Goal: Information Seeking & Learning: Check status

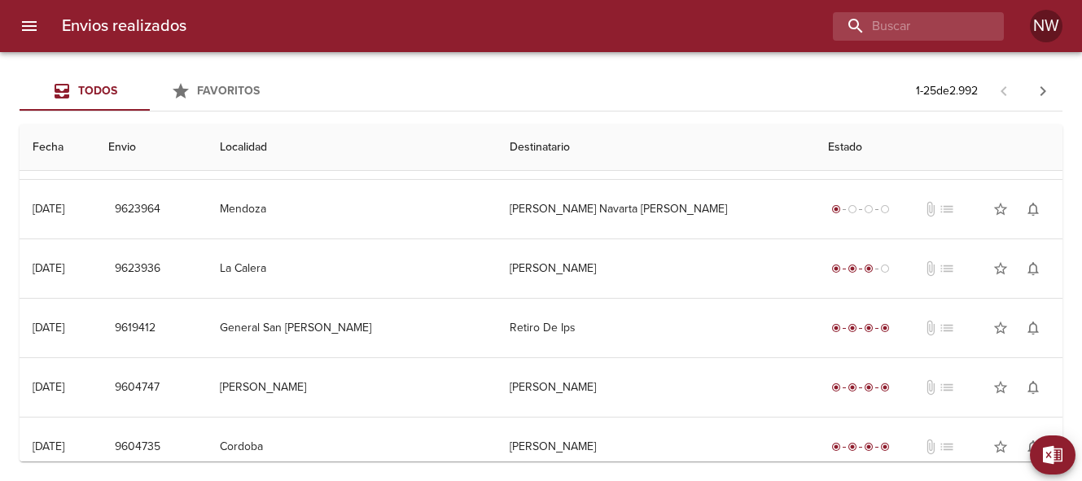
scroll to position [467, 0]
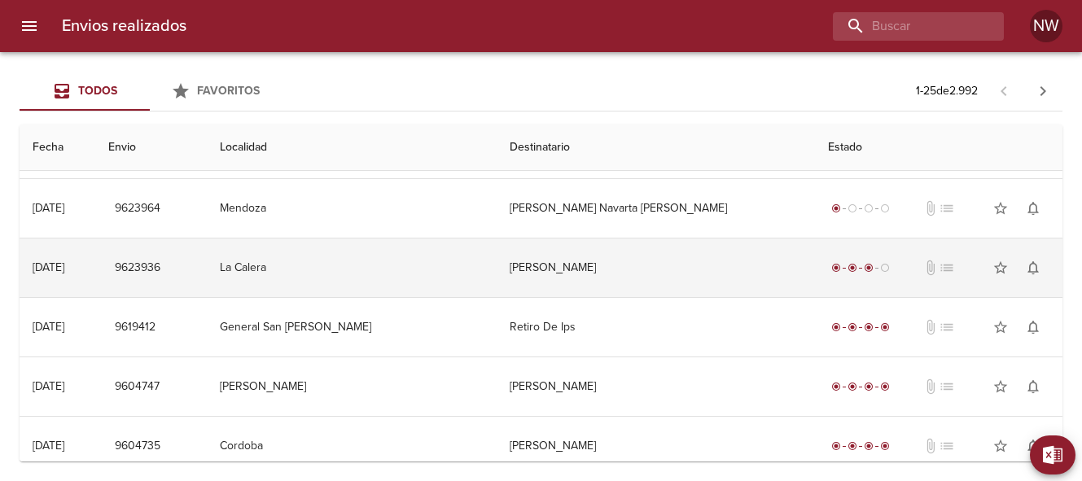
click at [556, 266] on td "[PERSON_NAME]" at bounding box center [656, 267] width 318 height 59
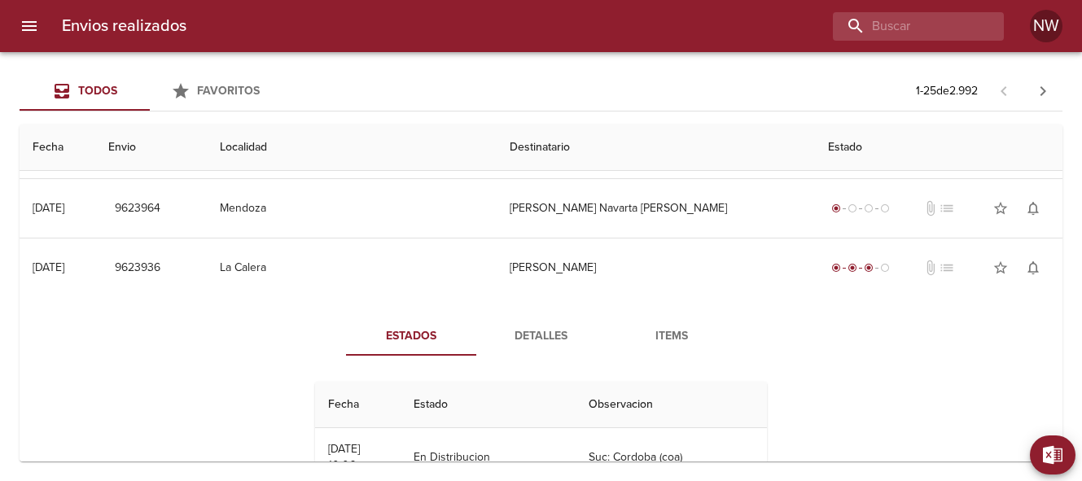
click at [540, 339] on span "Detalles" at bounding box center [541, 336] width 111 height 20
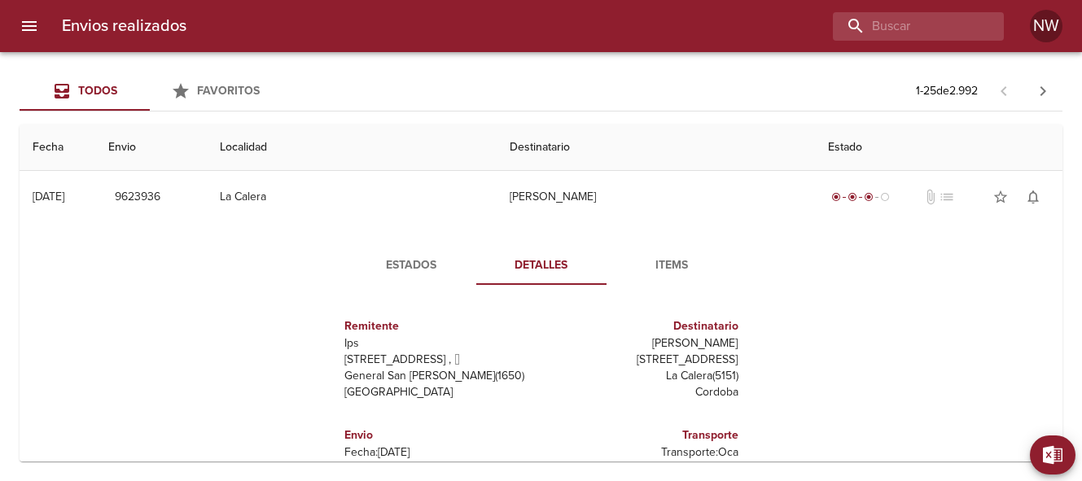
scroll to position [536, 0]
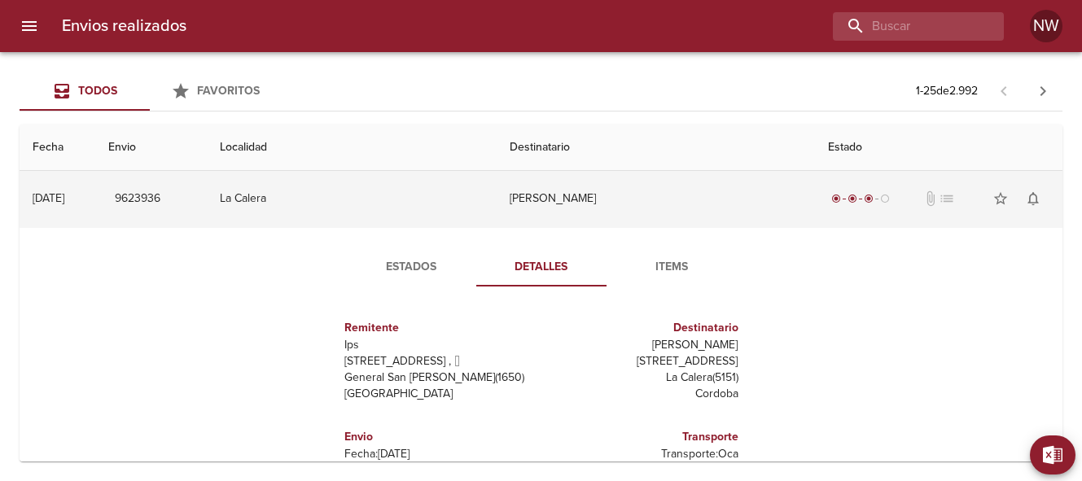
click at [574, 203] on td "[PERSON_NAME]" at bounding box center [656, 198] width 318 height 59
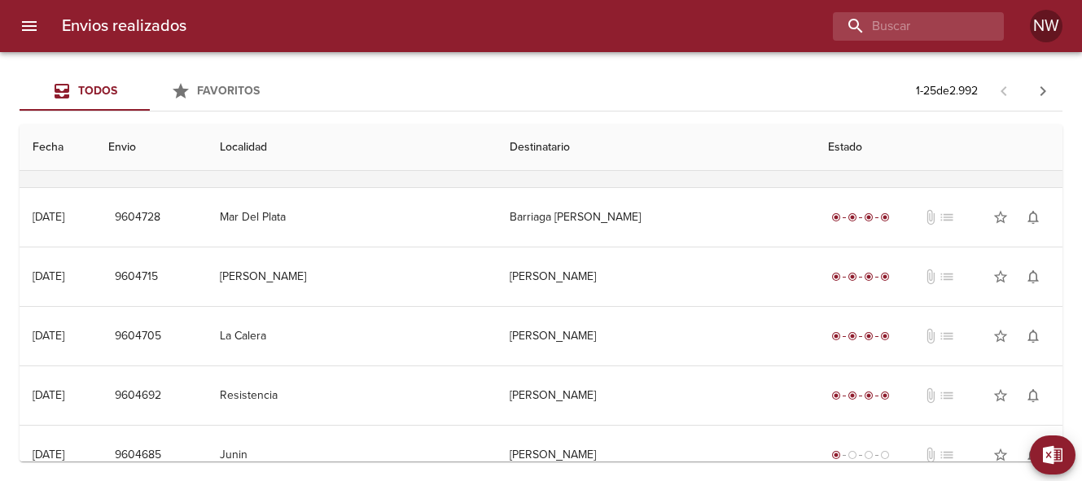
scroll to position [755, 0]
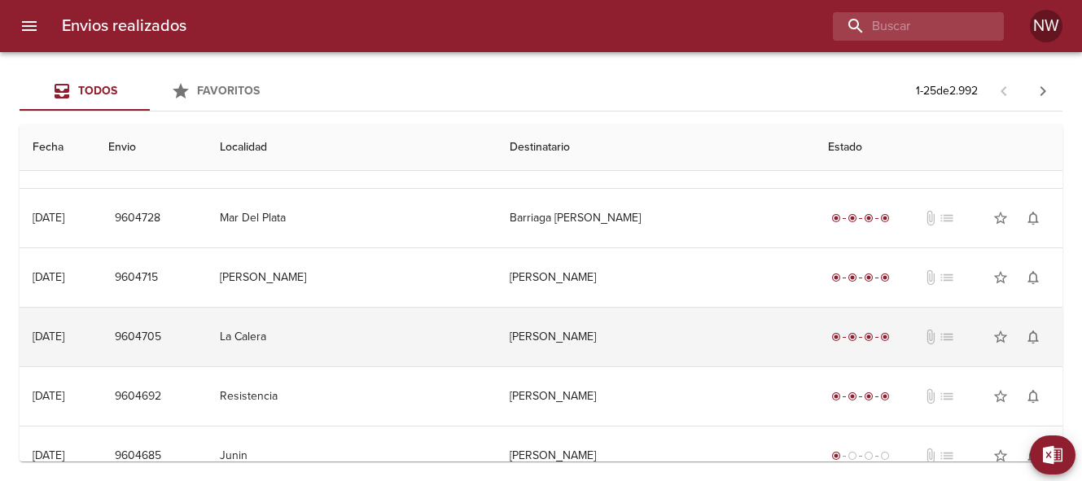
click at [588, 339] on td "[PERSON_NAME]" at bounding box center [656, 337] width 318 height 59
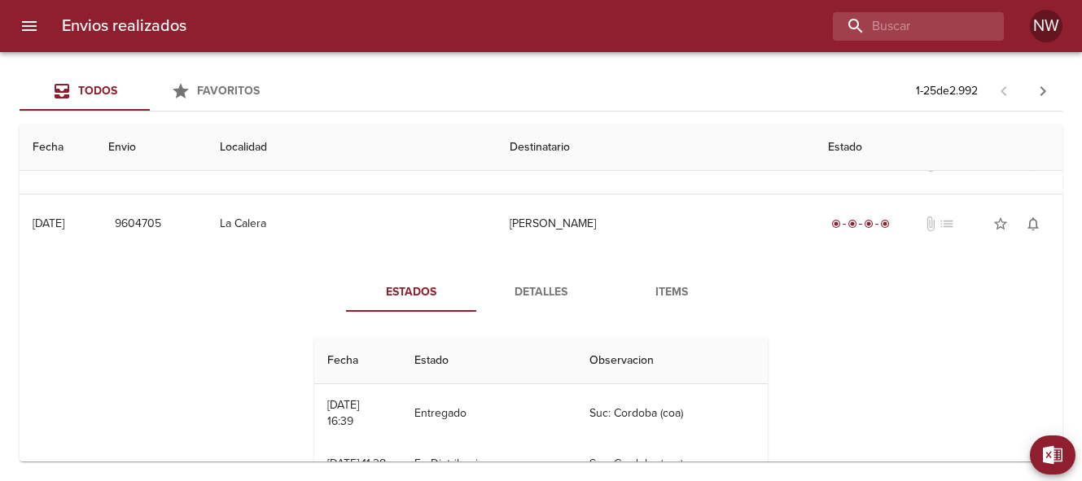
scroll to position [868, 0]
click at [540, 296] on span "Detalles" at bounding box center [541, 292] width 111 height 20
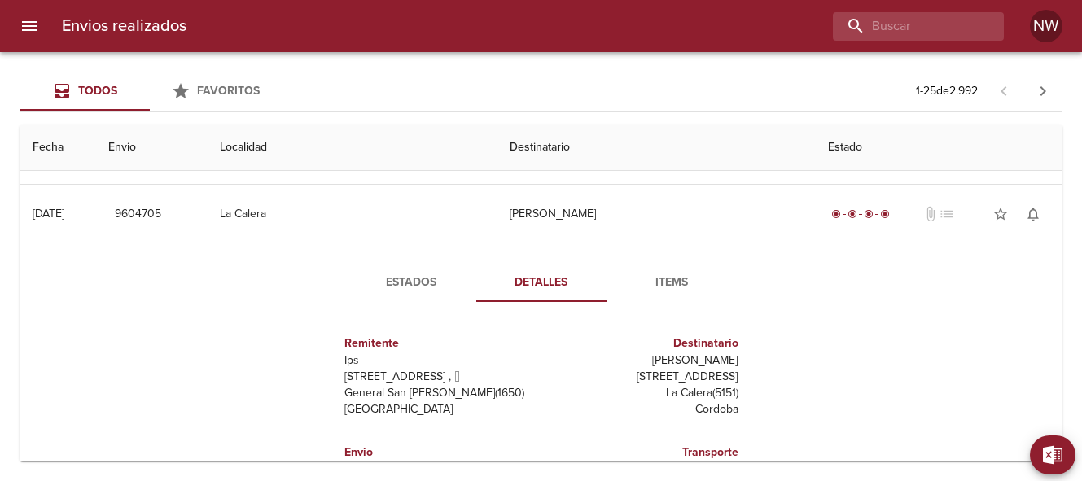
scroll to position [876, 0]
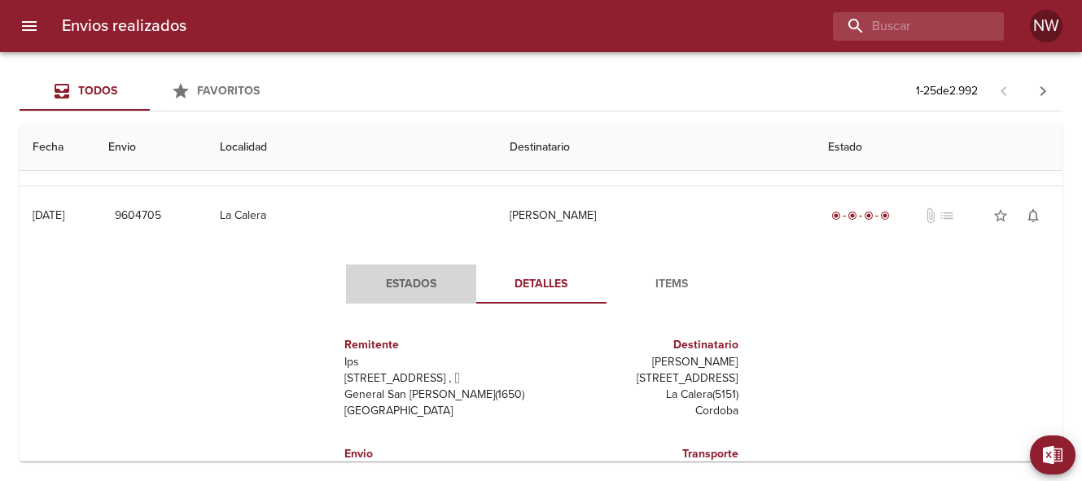
click at [408, 283] on span "Estados" at bounding box center [411, 284] width 111 height 20
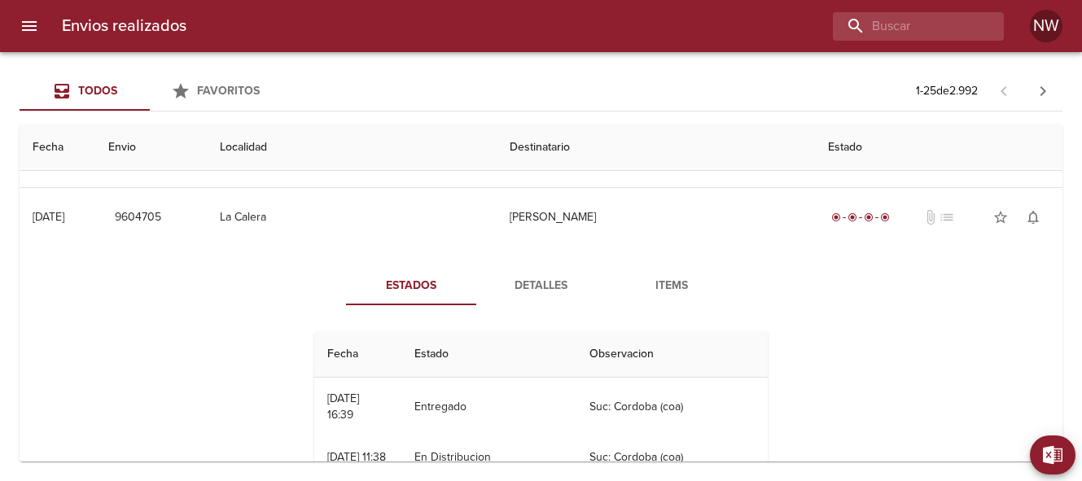
scroll to position [863, 0]
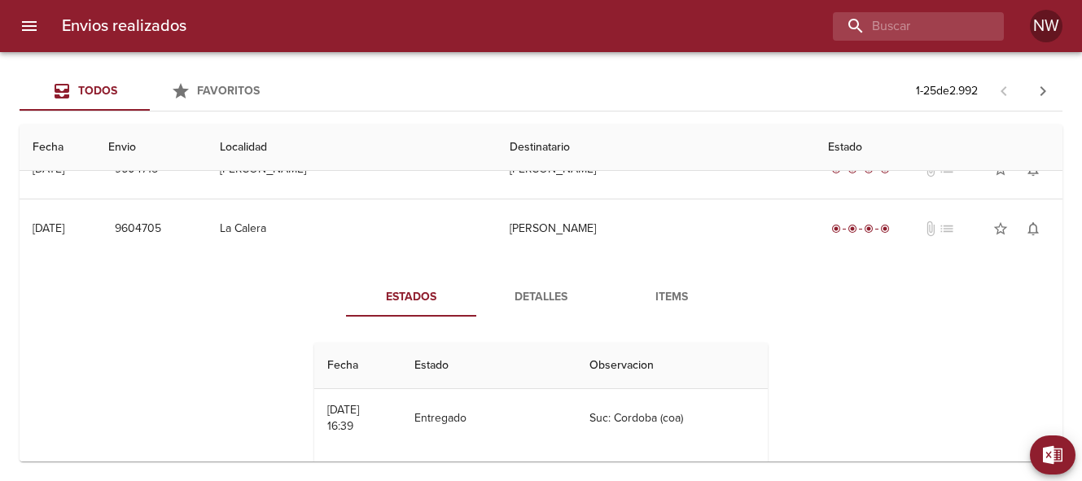
click at [540, 297] on span "Detalles" at bounding box center [541, 297] width 111 height 20
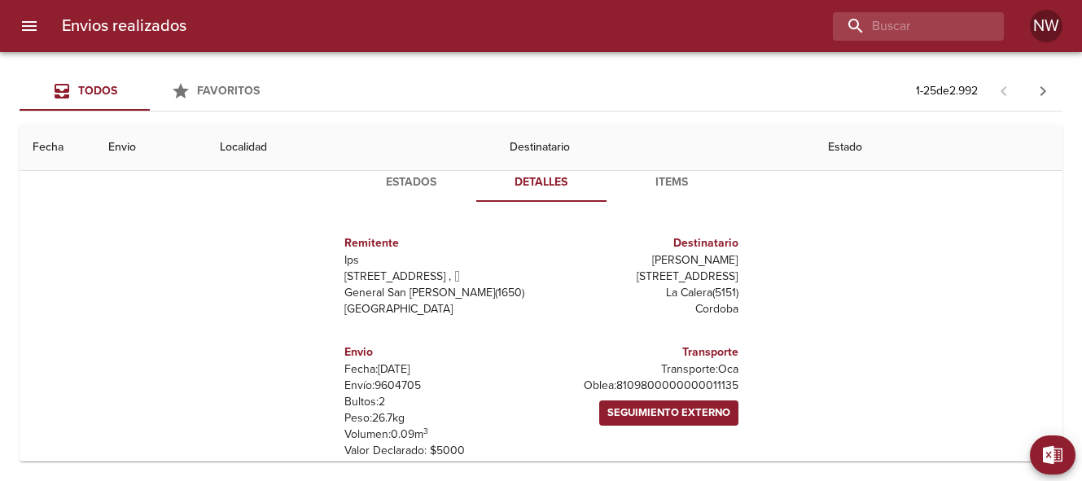
scroll to position [978, 0]
drag, startPoint x: 727, startPoint y: 387, endPoint x: 615, endPoint y: 383, distance: 112.4
click at [615, 383] on p "[PERSON_NAME]: 8109800000000011135" at bounding box center [643, 386] width 190 height 16
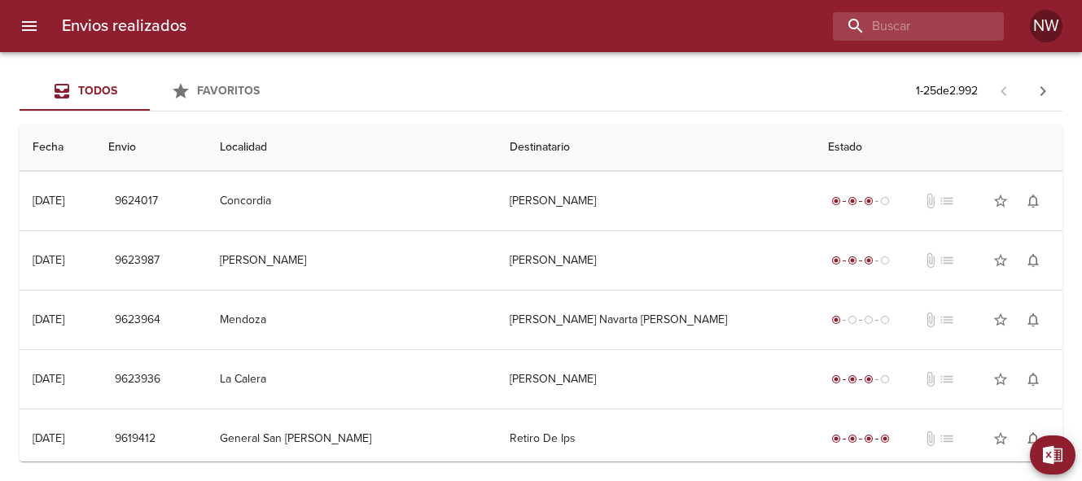
scroll to position [357, 0]
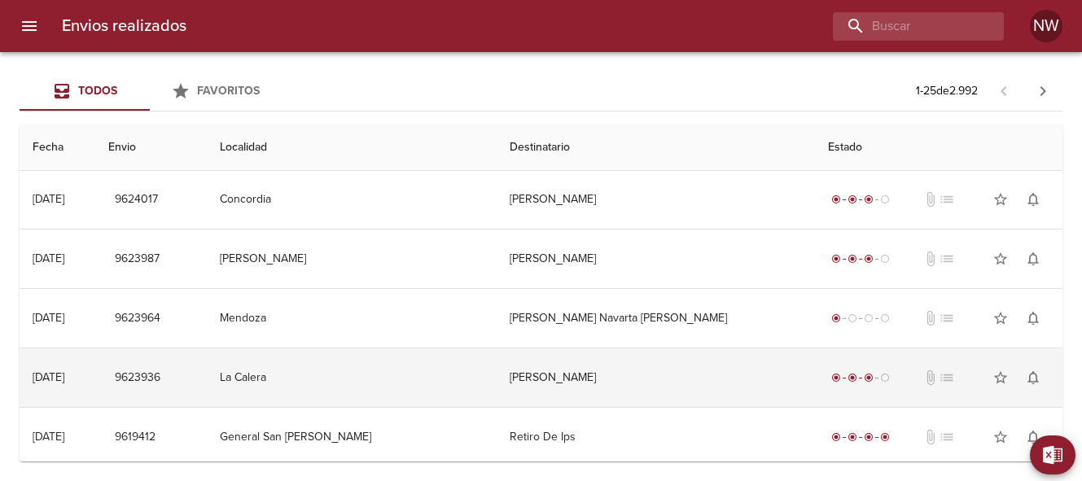
click at [571, 377] on td "[PERSON_NAME]" at bounding box center [656, 377] width 318 height 59
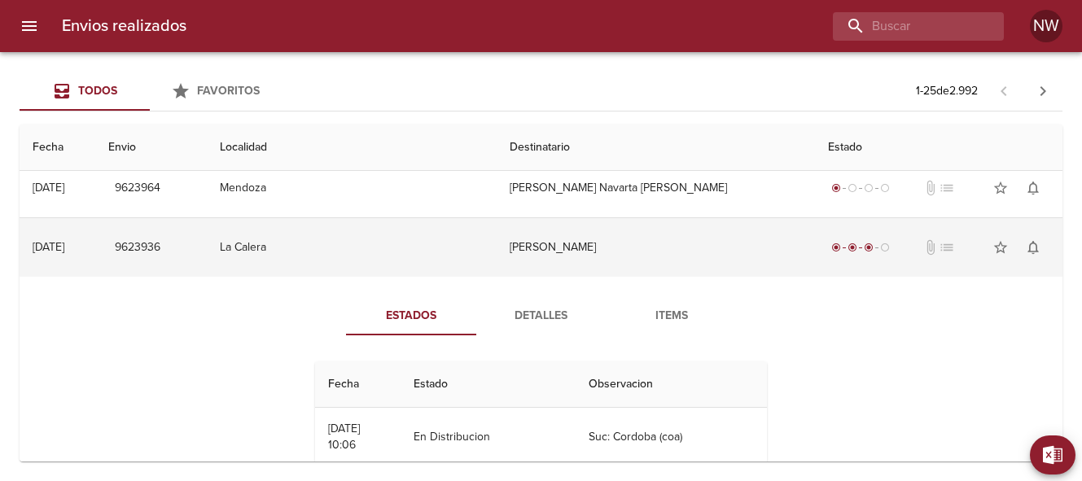
scroll to position [496, 0]
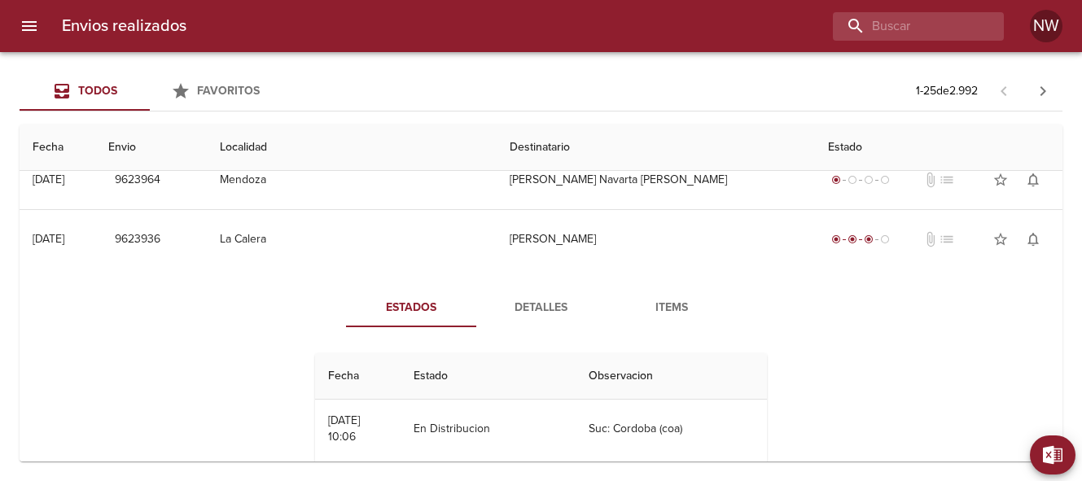
click at [547, 305] on span "Detalles" at bounding box center [541, 308] width 111 height 20
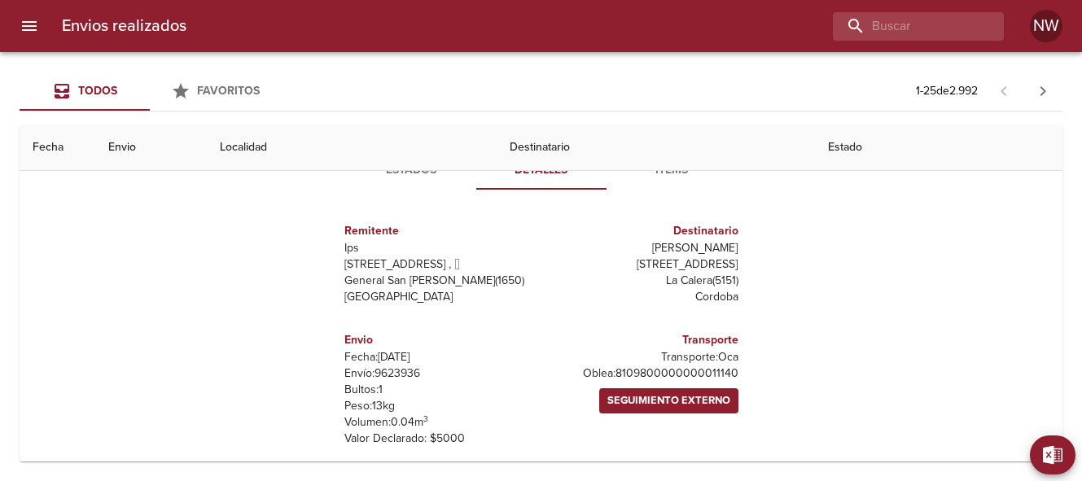
scroll to position [660, 0]
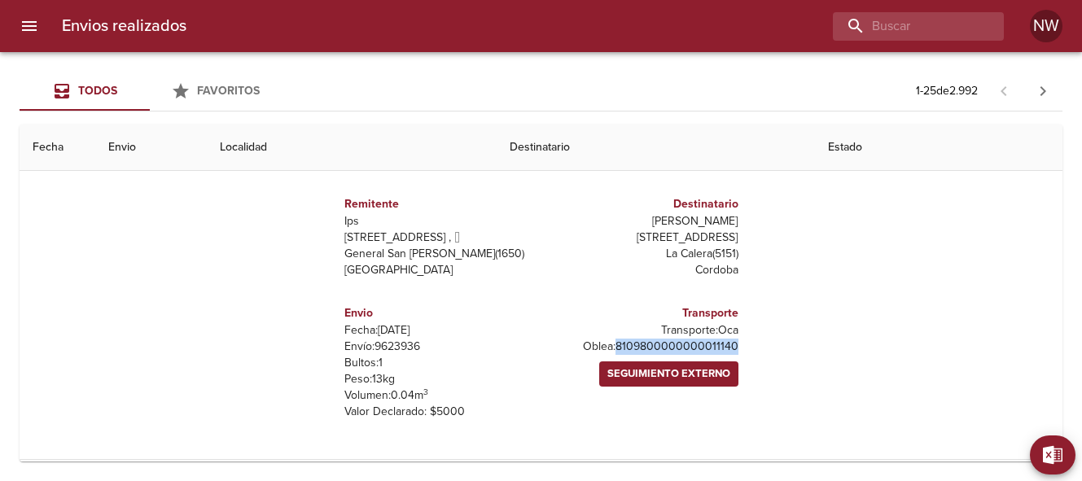
drag, startPoint x: 728, startPoint y: 346, endPoint x: 613, endPoint y: 344, distance: 115.6
click at [613, 344] on p "[PERSON_NAME]: 8109800000000011140" at bounding box center [643, 347] width 190 height 16
copy p "8109800000000011140"
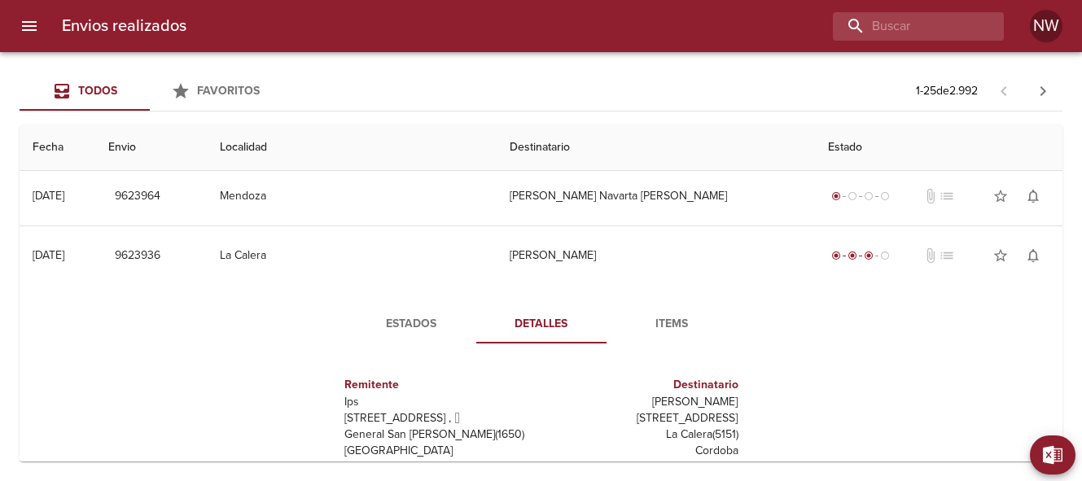
scroll to position [479, 0]
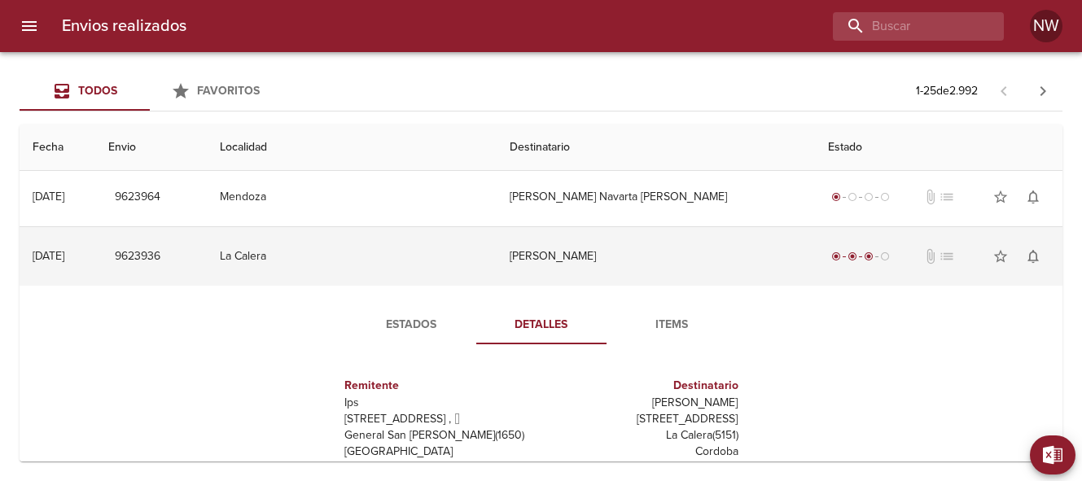
click at [546, 261] on td "[PERSON_NAME]" at bounding box center [656, 256] width 318 height 59
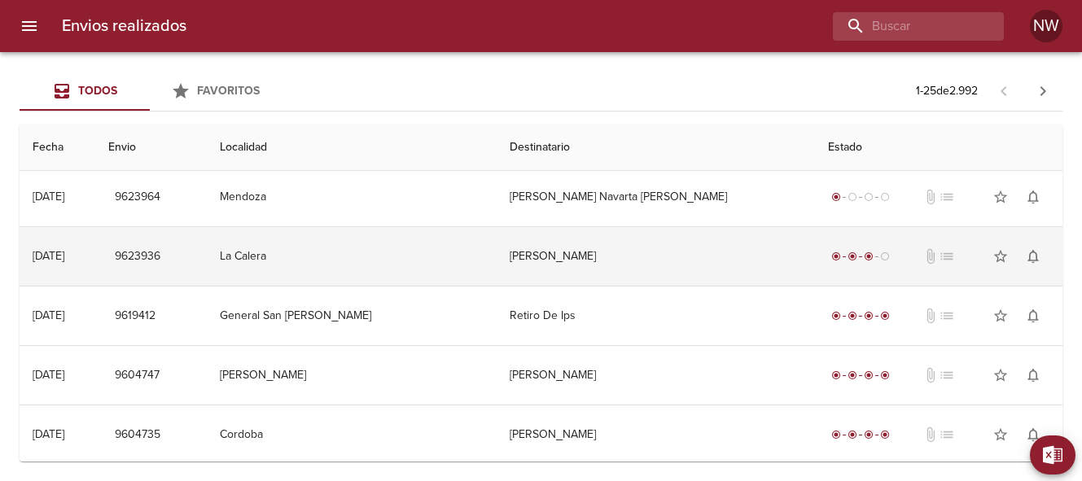
click at [546, 261] on td "[PERSON_NAME]" at bounding box center [656, 256] width 318 height 59
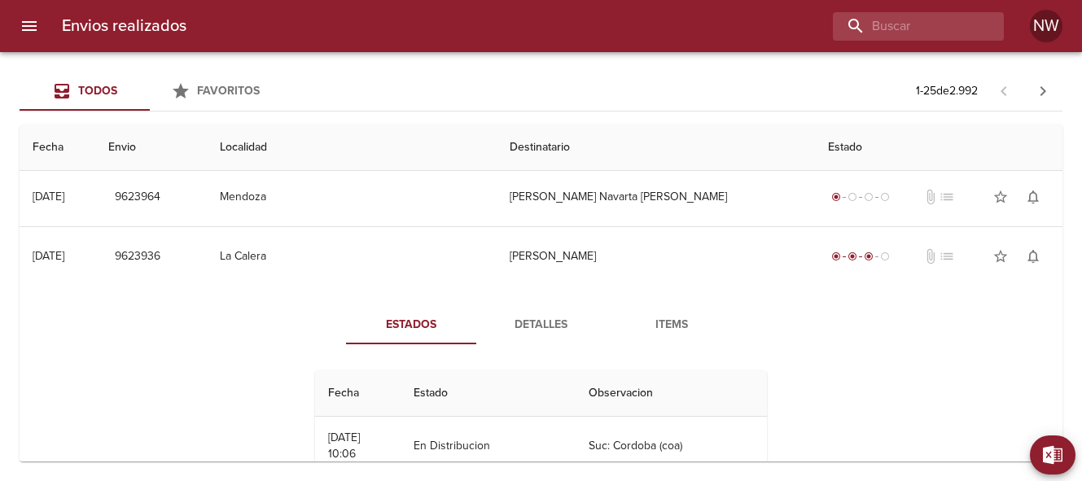
click at [544, 324] on span "Detalles" at bounding box center [541, 325] width 111 height 20
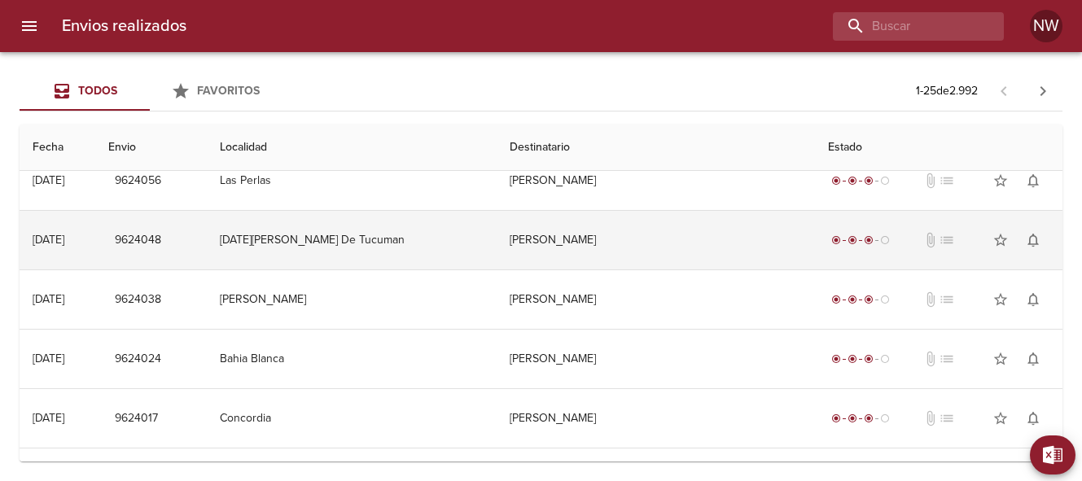
scroll to position [133, 0]
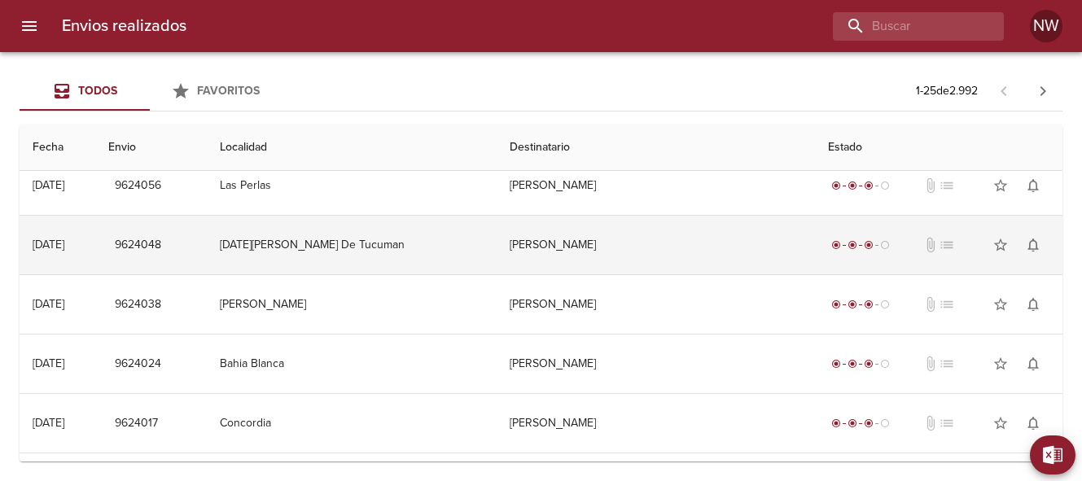
click at [629, 252] on td "[PERSON_NAME]" at bounding box center [656, 245] width 318 height 59
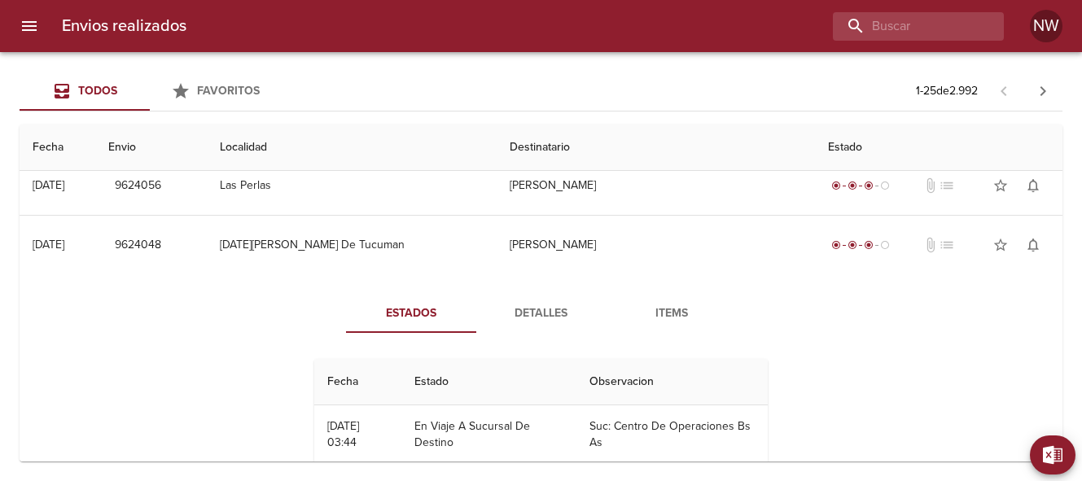
click at [547, 313] on span "Detalles" at bounding box center [541, 314] width 111 height 20
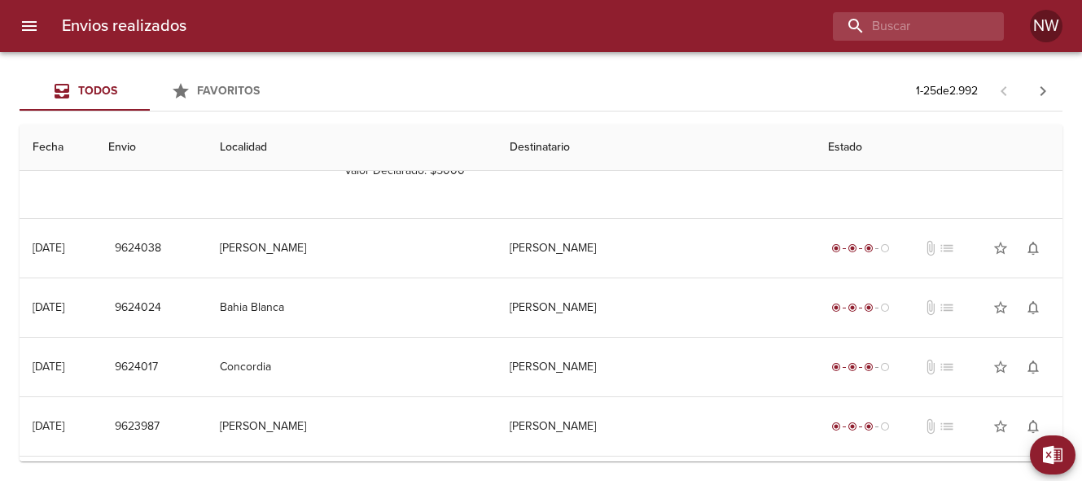
scroll to position [562, 0]
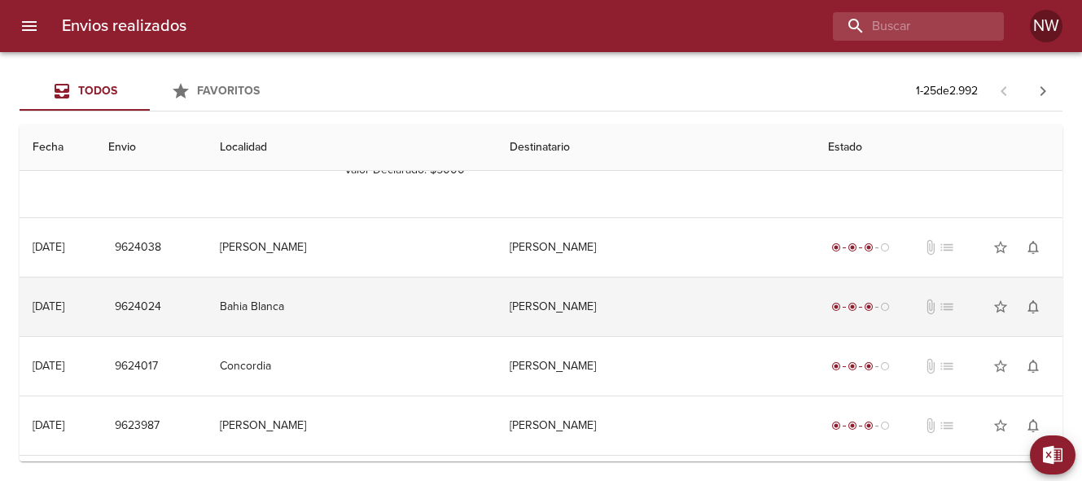
click at [555, 295] on td "[PERSON_NAME]" at bounding box center [656, 307] width 318 height 59
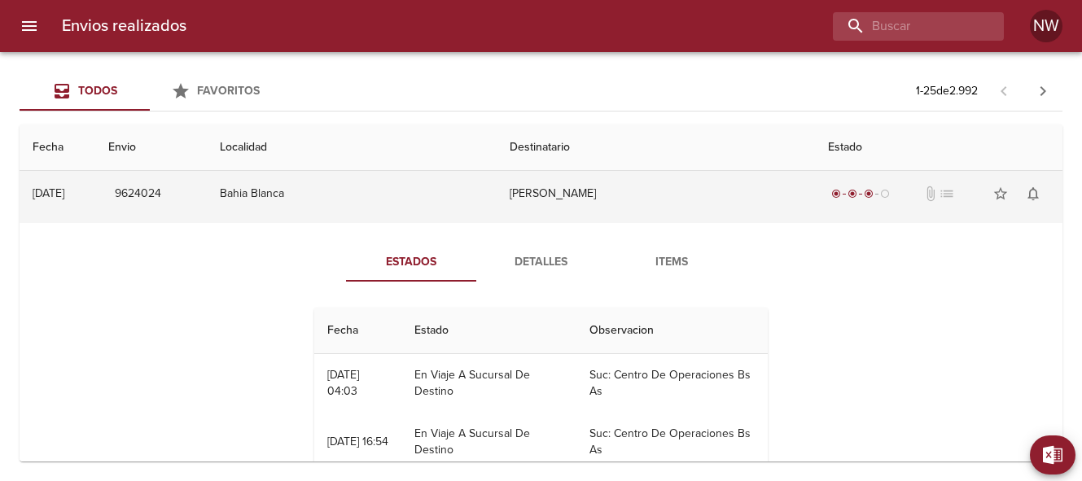
scroll to position [676, 0]
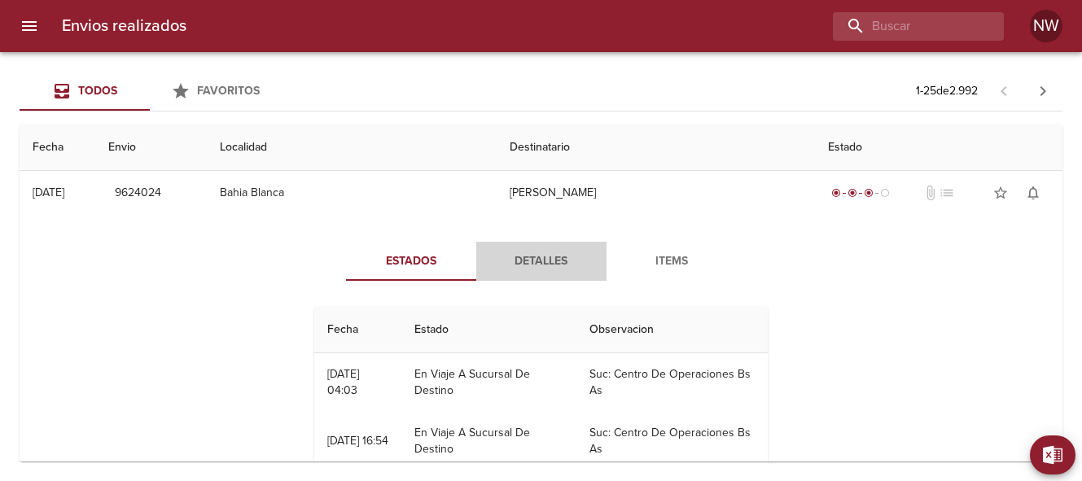
click at [529, 252] on span "Detalles" at bounding box center [541, 262] width 111 height 20
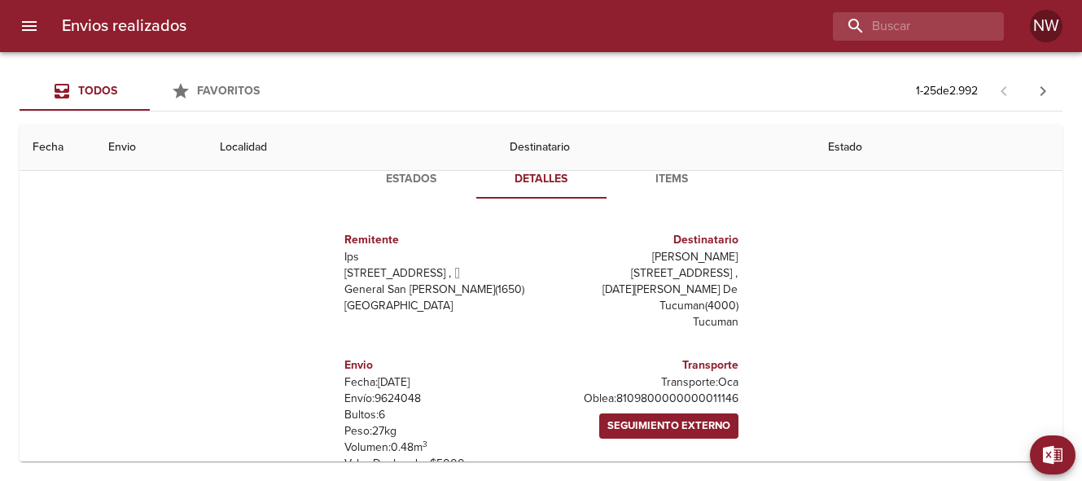
scroll to position [266, 0]
